Goal: Find specific page/section: Find specific page/section

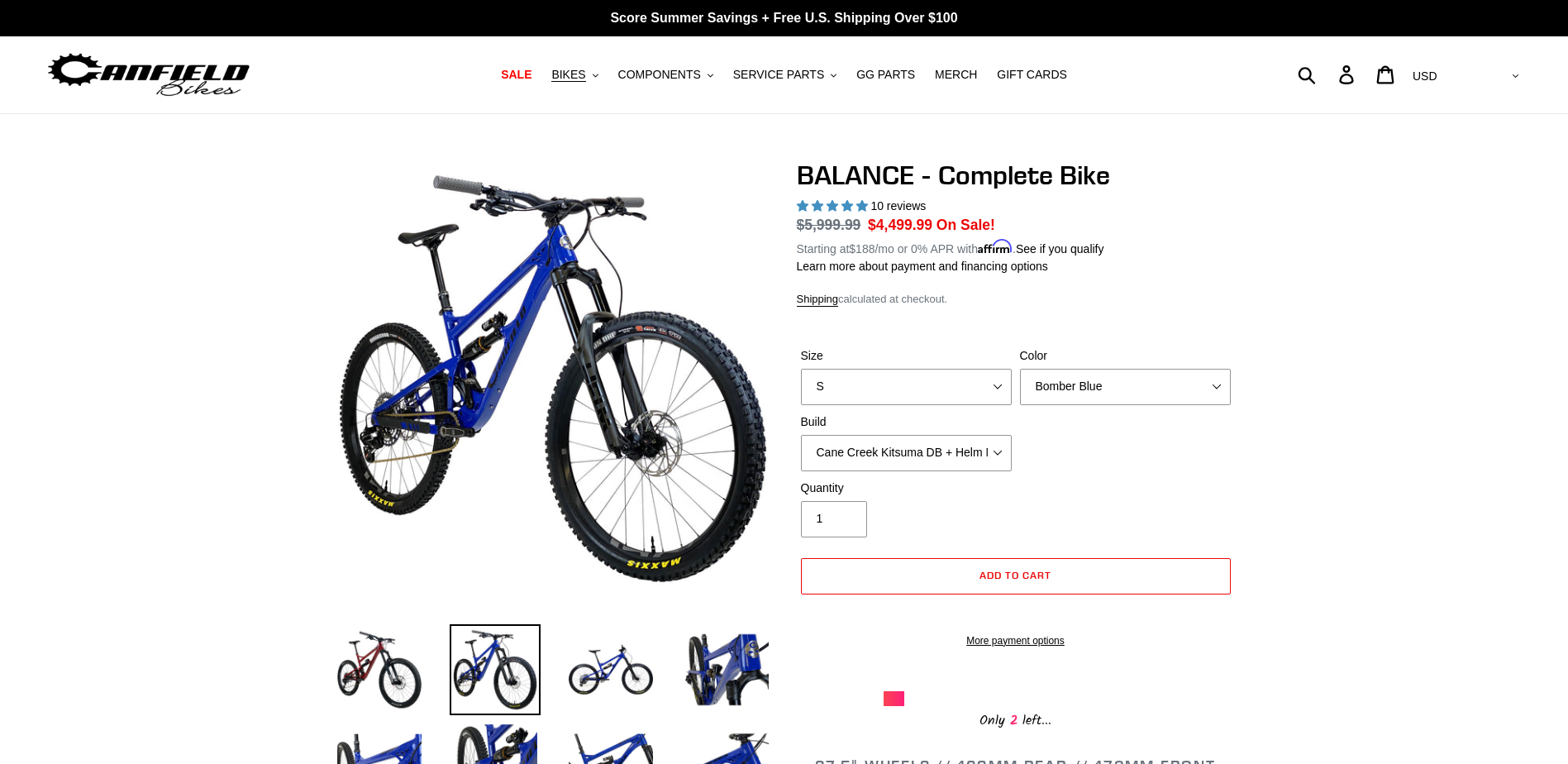
select select "highest-rating"
drag, startPoint x: 798, startPoint y: 73, endPoint x: 824, endPoint y: 85, distance: 28.6
click at [798, 73] on span "SERVICE PARTS" at bounding box center [779, 75] width 91 height 14
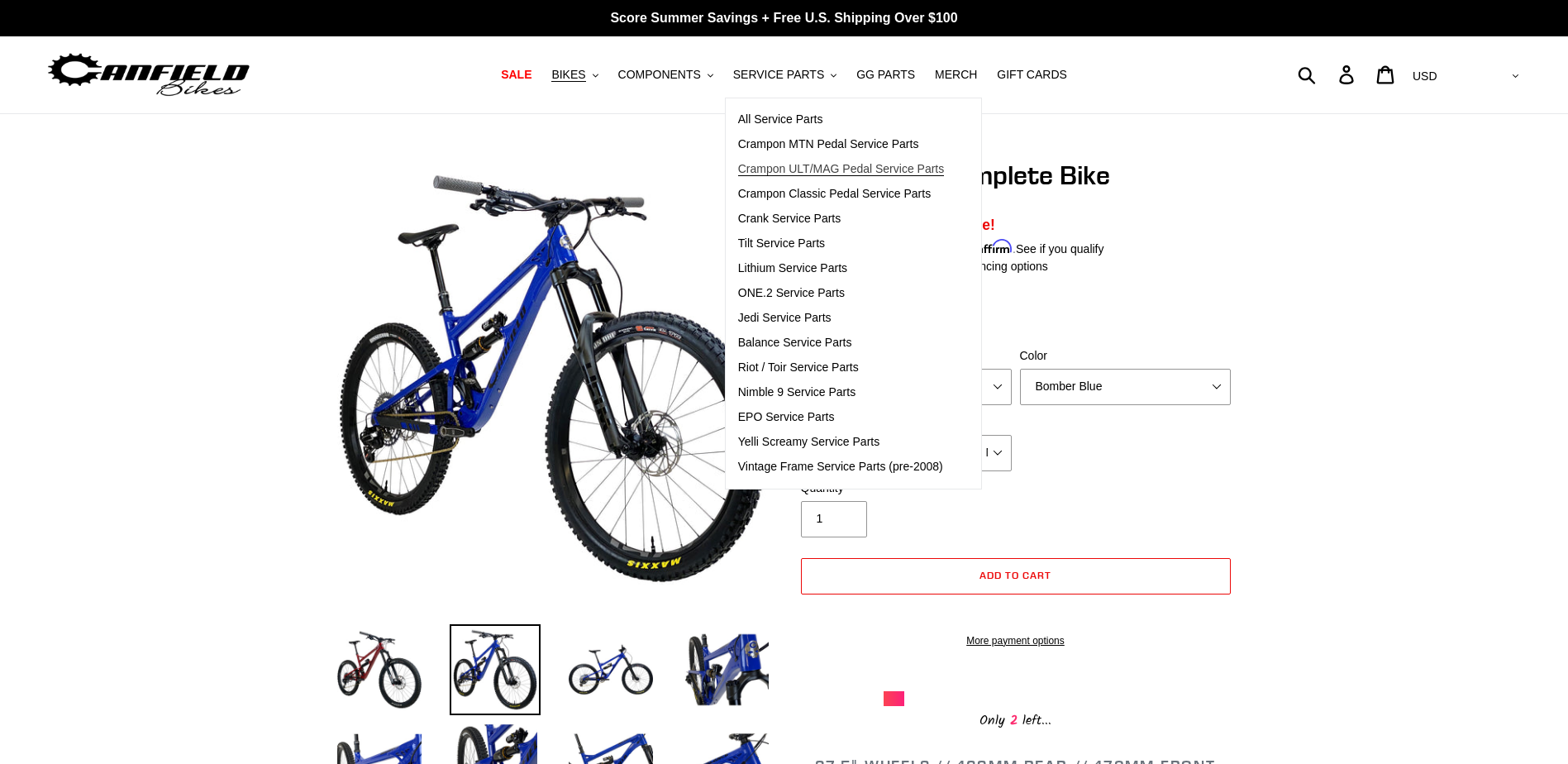
click at [846, 169] on span "Crampon ULT/MAG Pedal Service Parts" at bounding box center [842, 169] width 207 height 14
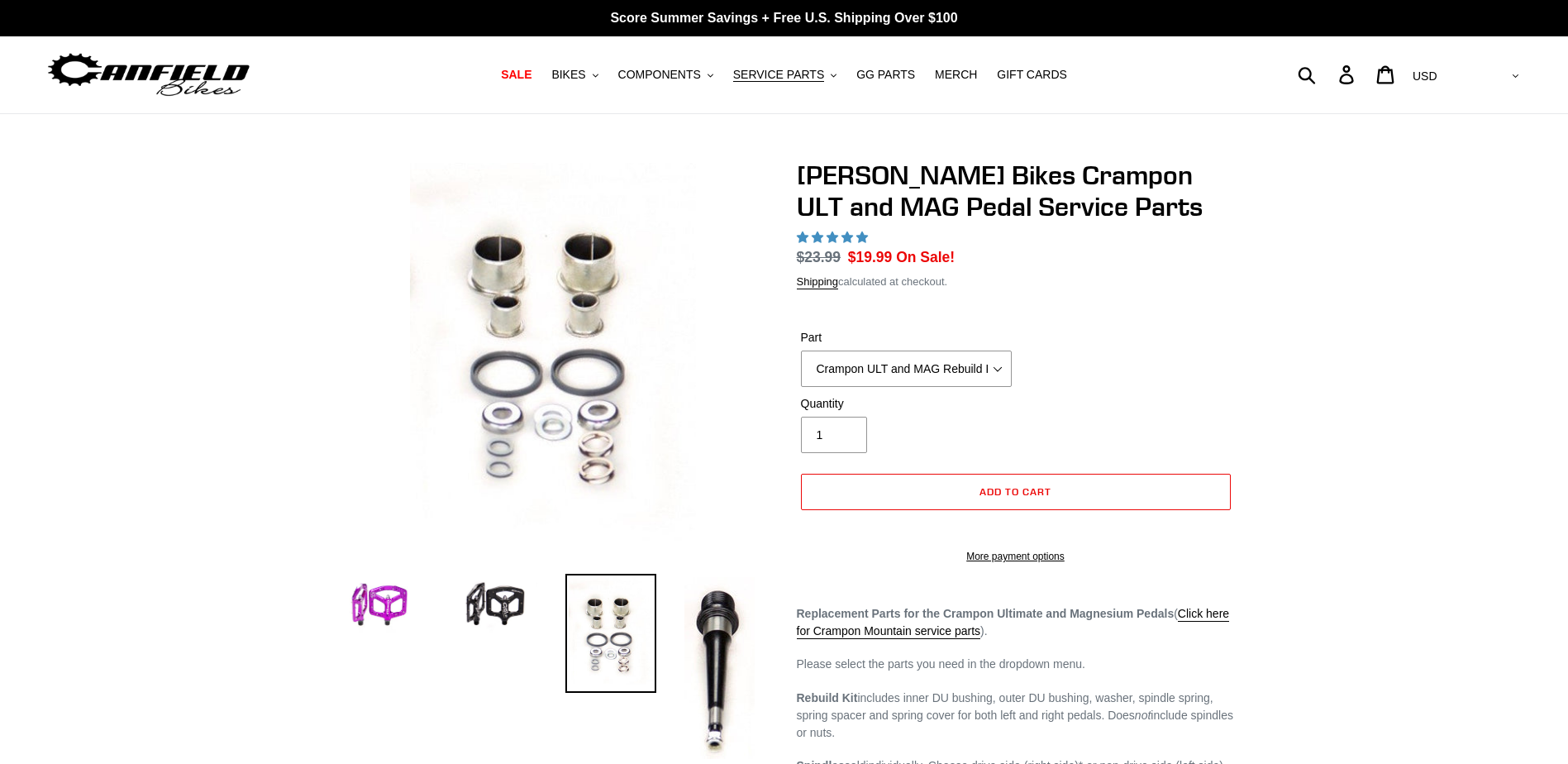
select select "highest-rating"
click at [954, 351] on select "Crampon ULT and MAG Rebuild Kit Crampon ULT and MAG 4mm x 8mm Pin Kit - Silver …" at bounding box center [906, 369] width 211 height 36
click at [800, 351] on select "Crampon ULT and MAG Rebuild Kit Crampon ULT and MAG 4mm x 8mm Pin Kit - Silver …" at bounding box center [906, 369] width 211 height 36
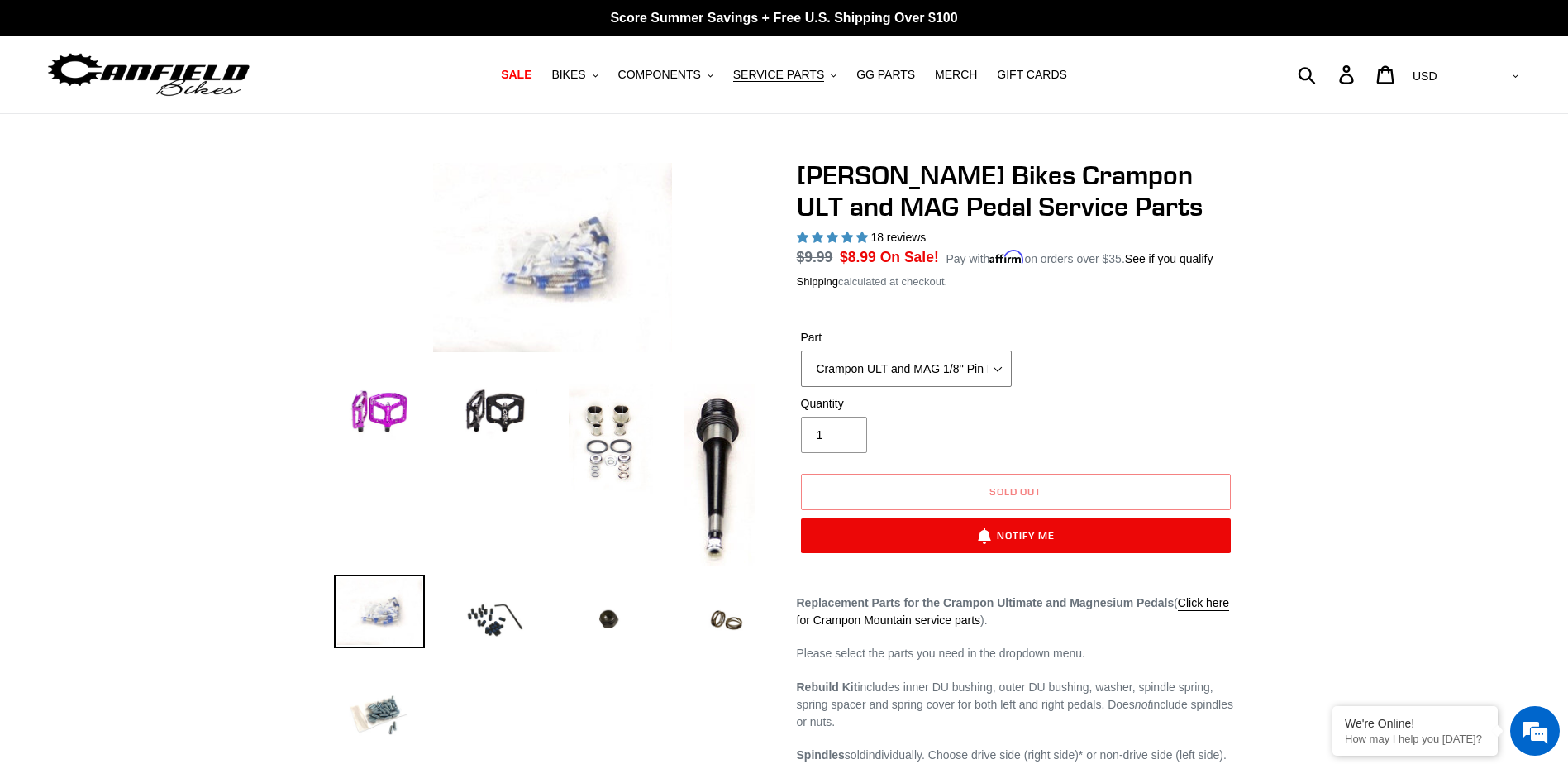
click at [943, 356] on select "Crampon ULT and MAG Rebuild Kit Crampon ULT and MAG 4mm x 8mm Pin Kit - Silver …" at bounding box center [906, 369] width 211 height 36
select select "Crampon ULT and MAG 1/8" x 10mm 'Mud' Pin Kit (20)"
click at [800, 351] on select "Crampon ULT and MAG Rebuild Kit Crampon ULT and MAG 4mm x 8mm Pin Kit - Silver …" at bounding box center [906, 369] width 211 height 36
click at [968, 361] on select "Crampon ULT and MAG Rebuild Kit Crampon ULT and MAG 4mm x 8mm Pin Kit - Silver …" at bounding box center [906, 369] width 211 height 36
click at [800, 351] on select "Crampon ULT and MAG Rebuild Kit Crampon ULT and MAG 4mm x 8mm Pin Kit - Silver …" at bounding box center [906, 369] width 211 height 36
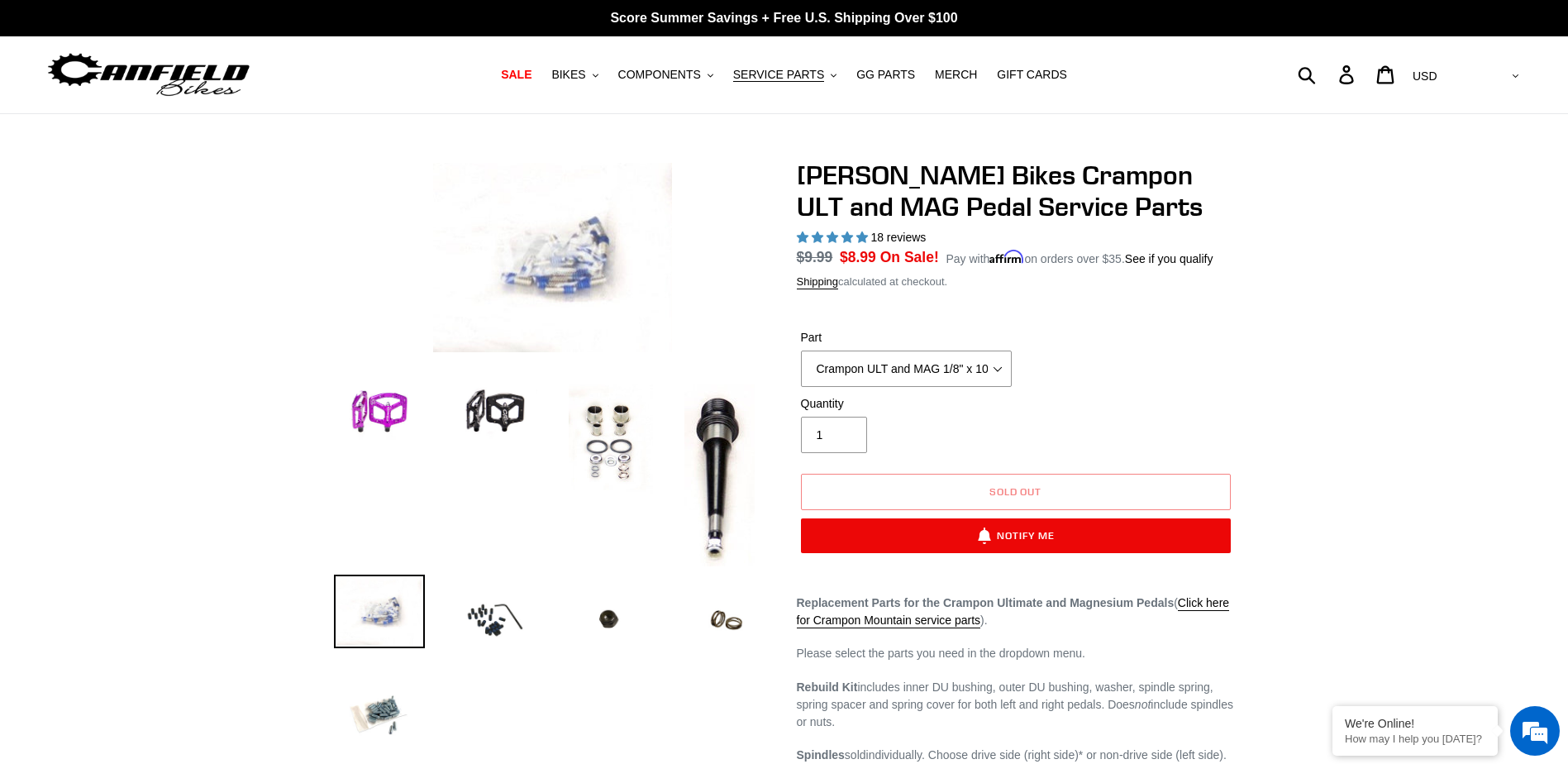
click at [1227, 320] on form "Part Crampon ULT and MAG Rebuild Kit Crampon ULT and MAG 4mm x 8mm Pin Kit - Si…" at bounding box center [1015, 436] width 438 height 267
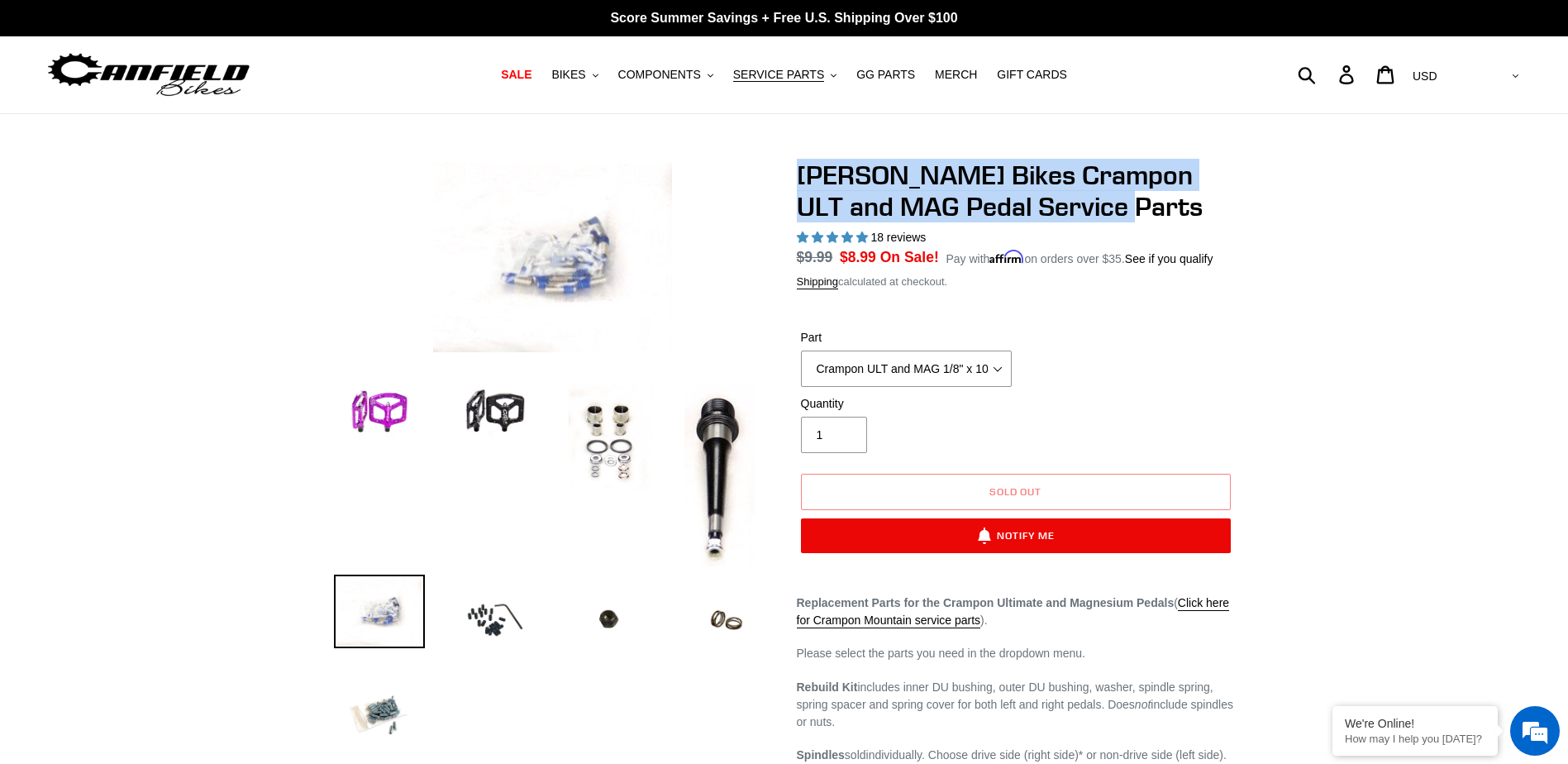
drag, startPoint x: 810, startPoint y: 172, endPoint x: 1118, endPoint y: 219, distance: 311.6
click at [1118, 219] on div "Canfield Bikes Crampon ULT and MAG Pedal Service Parts 18 reviews Regular price…" at bounding box center [1003, 650] width 463 height 980
copy h1 "Canfield Bikes Crampon ULT and MAG Pedal Service Parts"
